Goal: Navigation & Orientation: Go to known website

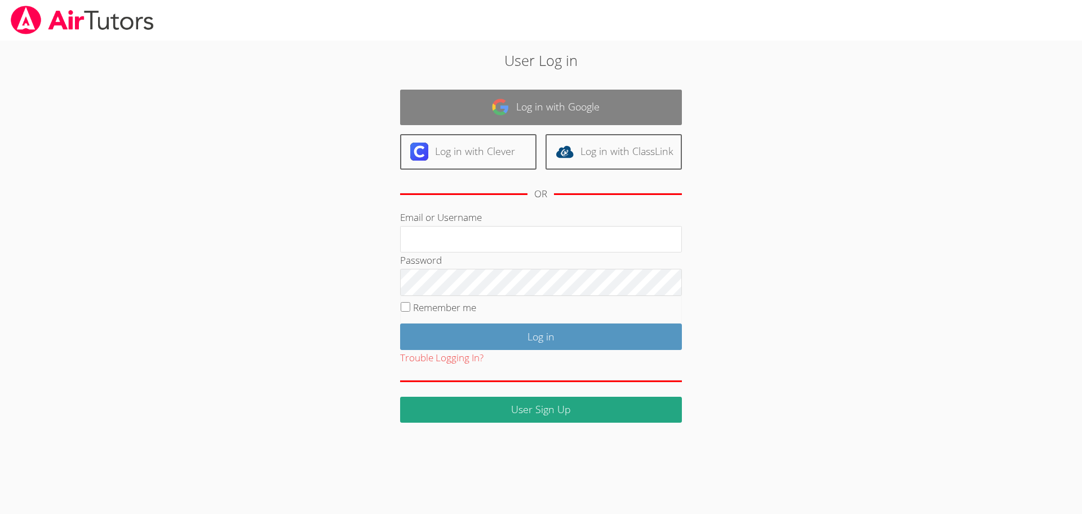
click at [508, 116] on img at bounding box center [500, 107] width 18 height 18
